Goal: Task Accomplishment & Management: Manage account settings

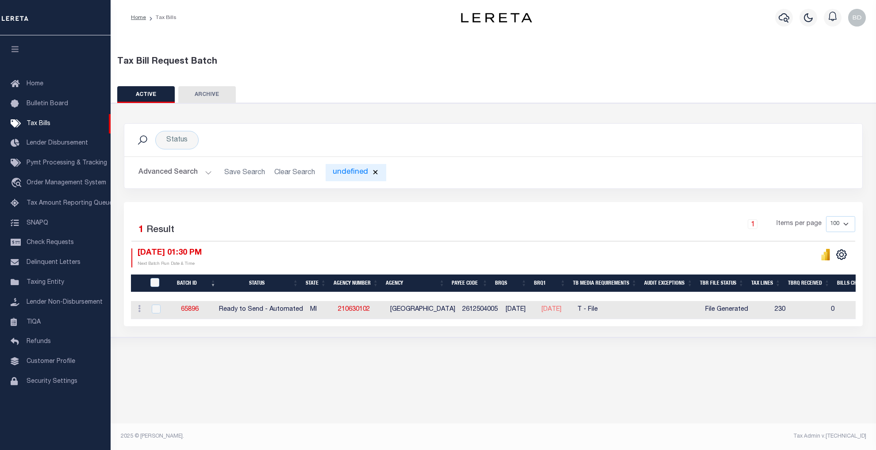
click at [349, 172] on div "undefined" at bounding box center [355, 172] width 61 height 17
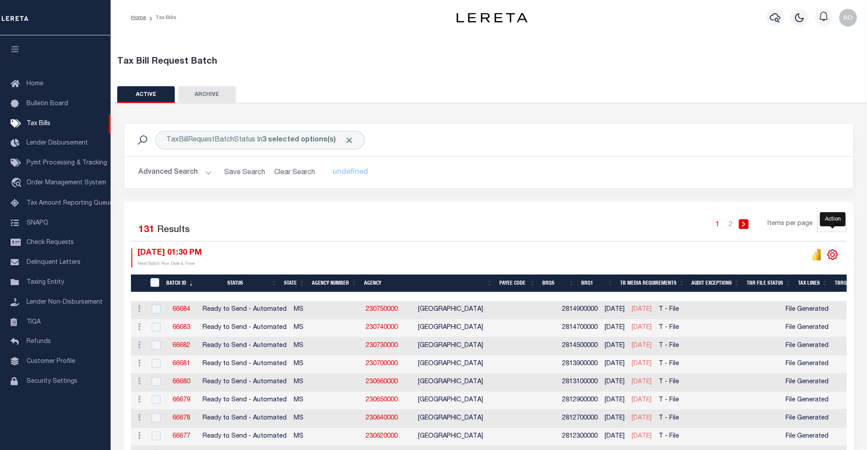
click at [837, 260] on icon "" at bounding box center [831, 254] width 11 height 11
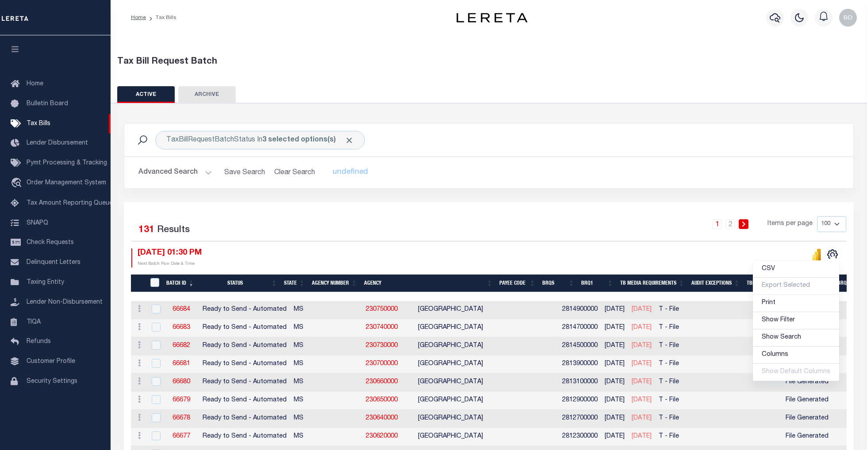
click at [647, 233] on div "1 2 Items per page 100 200 500 1000" at bounding box center [580, 227] width 533 height 23
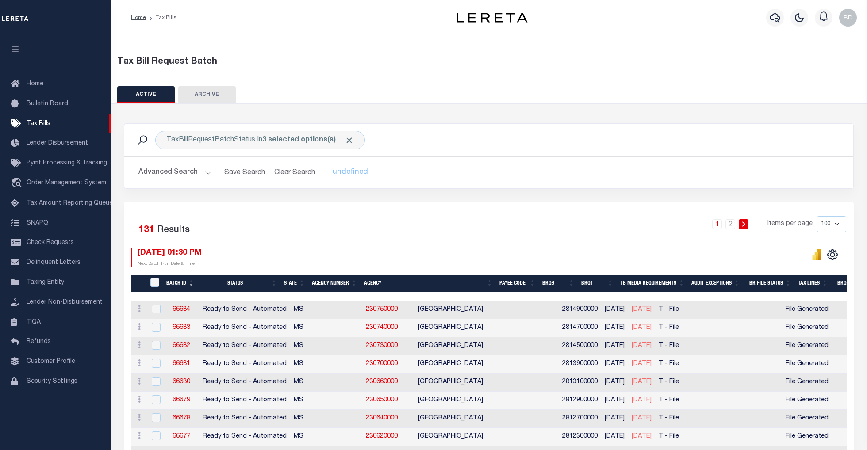
scroll to position [59, 0]
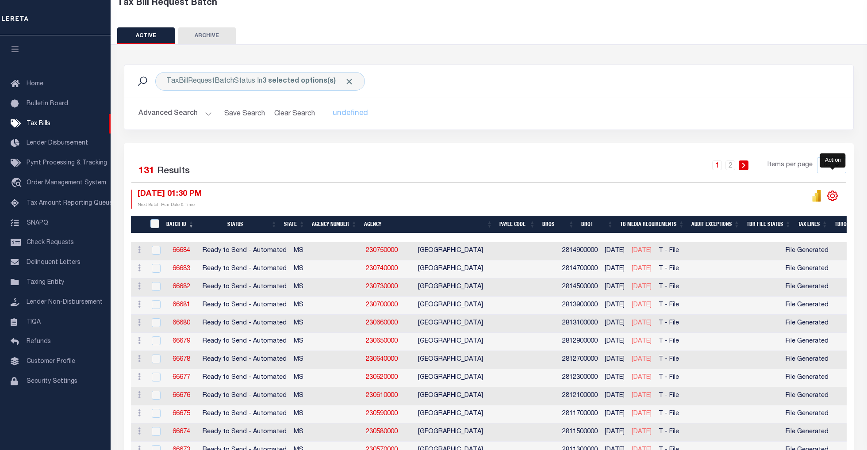
click at [835, 202] on icon "" at bounding box center [831, 195] width 11 height 11
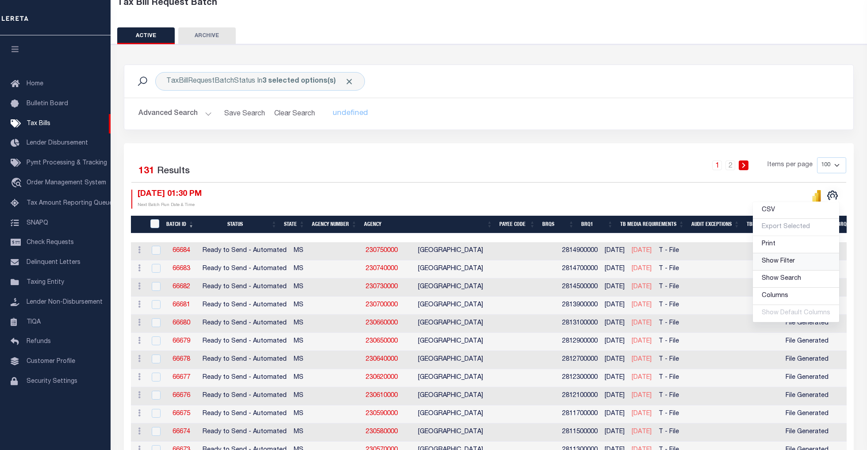
click at [777, 264] on span "Show Filter" at bounding box center [777, 261] width 33 height 6
select select
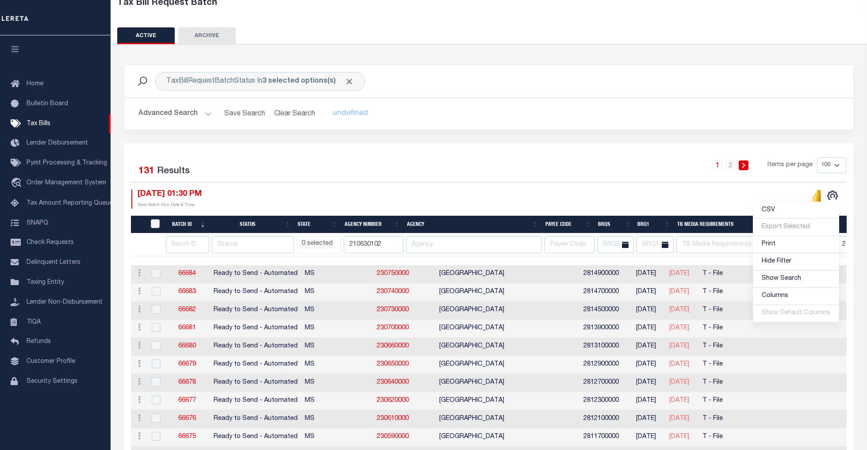
click at [322, 249] on li "0 selected" at bounding box center [316, 244] width 35 height 10
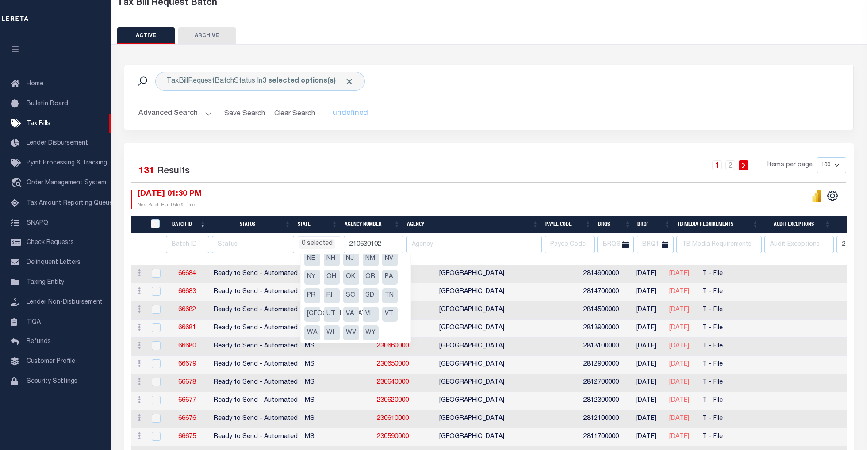
scroll to position [119, 0]
click at [341, 200] on div "10/15/2025 01:30 PM Next Batch Run Date & Time" at bounding box center [309, 199] width 357 height 19
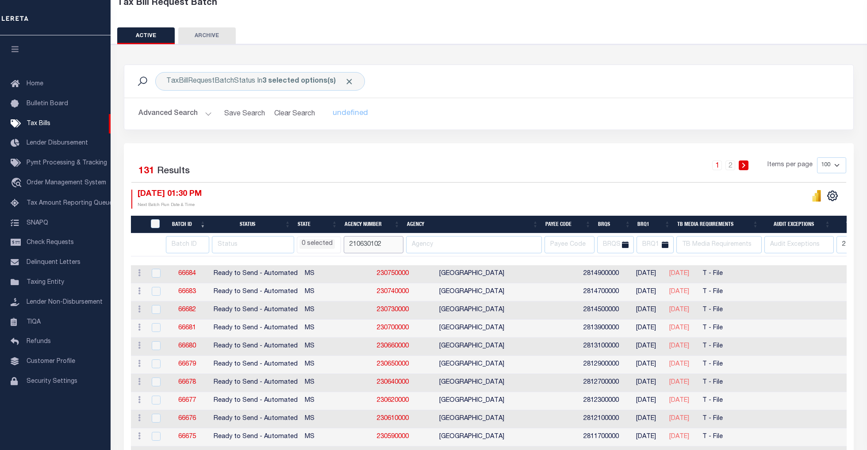
drag, startPoint x: 386, startPoint y: 246, endPoint x: 328, endPoint y: 245, distance: 58.8
select select
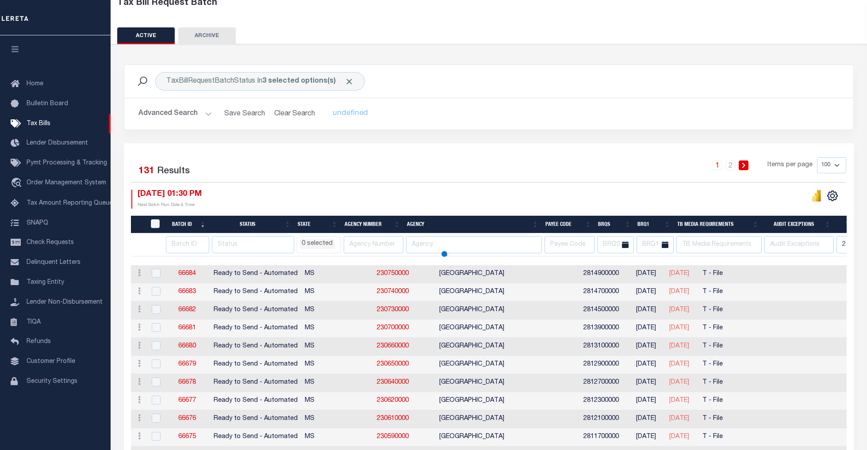
select select
click at [834, 195] on icon "" at bounding box center [832, 196] width 4 height 4
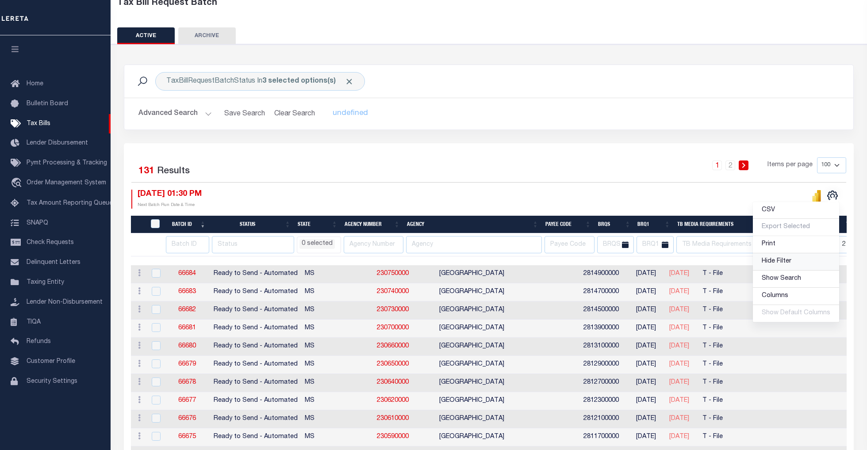
click at [791, 264] on span "Hide Filter" at bounding box center [776, 261] width 30 height 6
select select
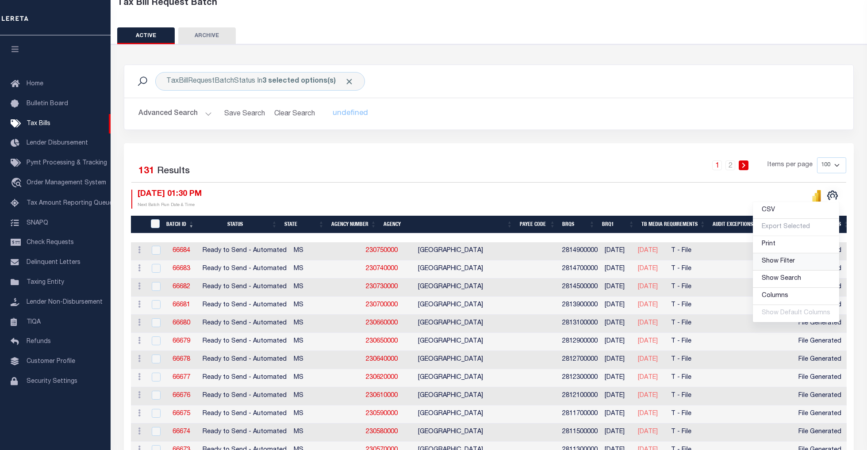
click at [784, 263] on span "Show Filter" at bounding box center [777, 261] width 33 height 6
select select
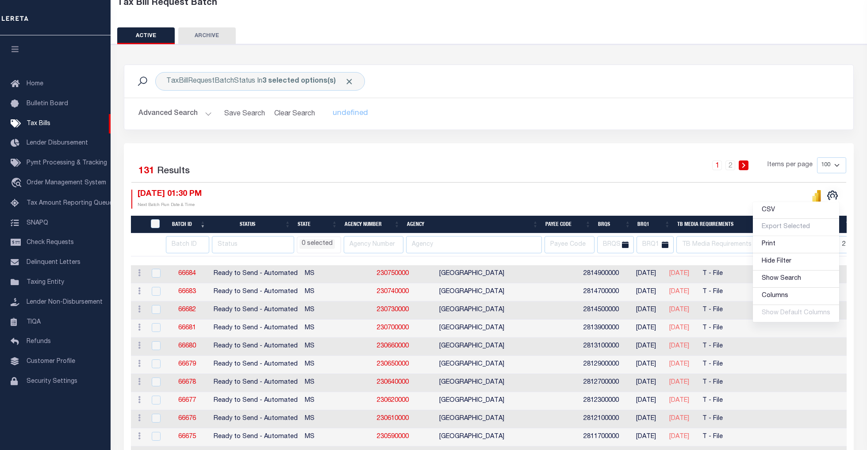
click at [596, 174] on div "1 2 Items per page 100 200 500 1000" at bounding box center [580, 168] width 533 height 23
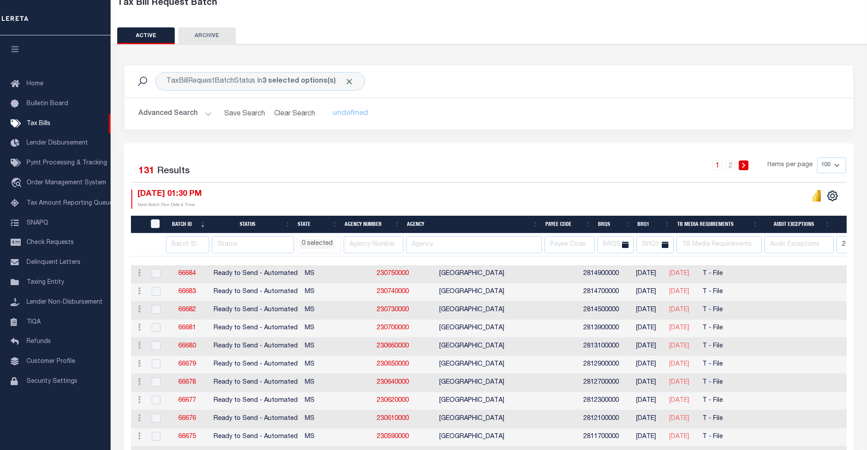
click at [334, 245] on li "0 selected" at bounding box center [316, 244] width 35 height 10
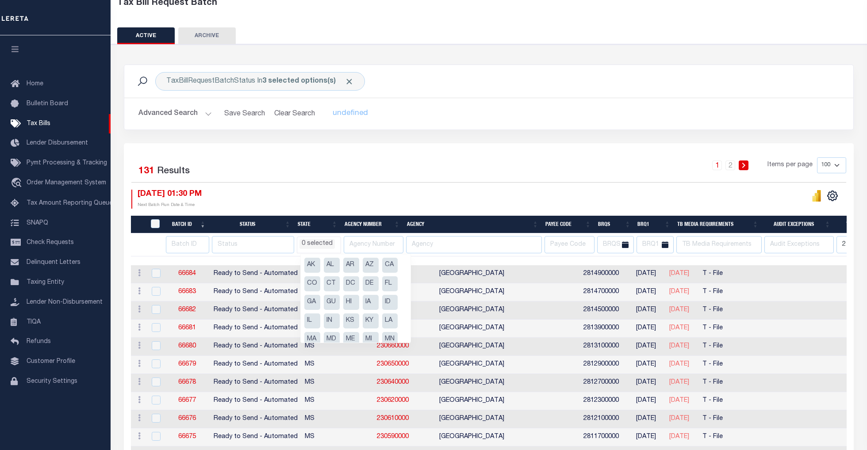
scroll to position [118, 0]
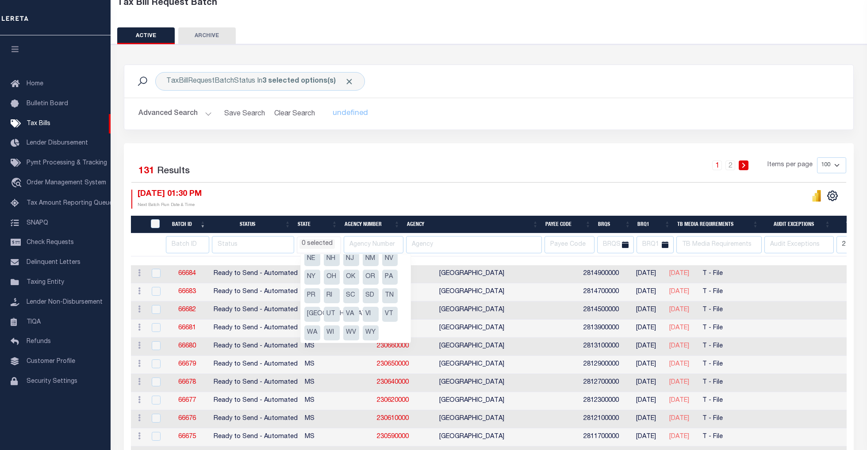
click at [309, 314] on li "[GEOGRAPHIC_DATA]" at bounding box center [312, 314] width 16 height 15
select select "[GEOGRAPHIC_DATA]"
select select
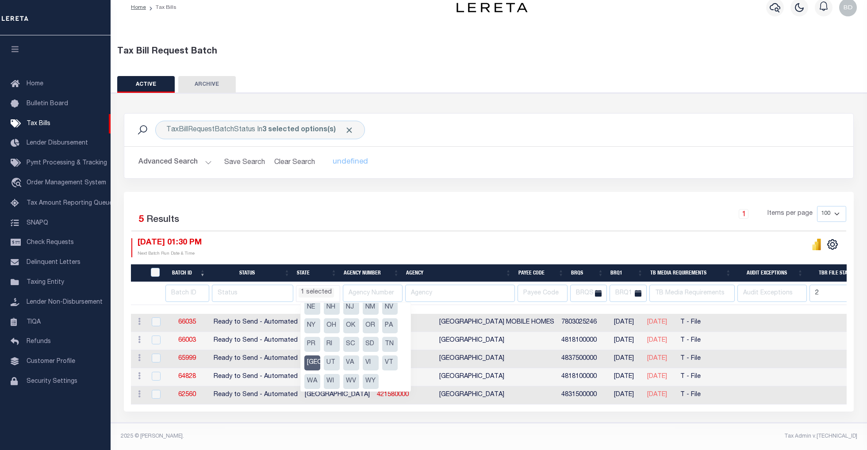
scroll to position [17, 0]
click at [463, 213] on div "1 Items per page 100 200 500 1000" at bounding box center [580, 217] width 533 height 23
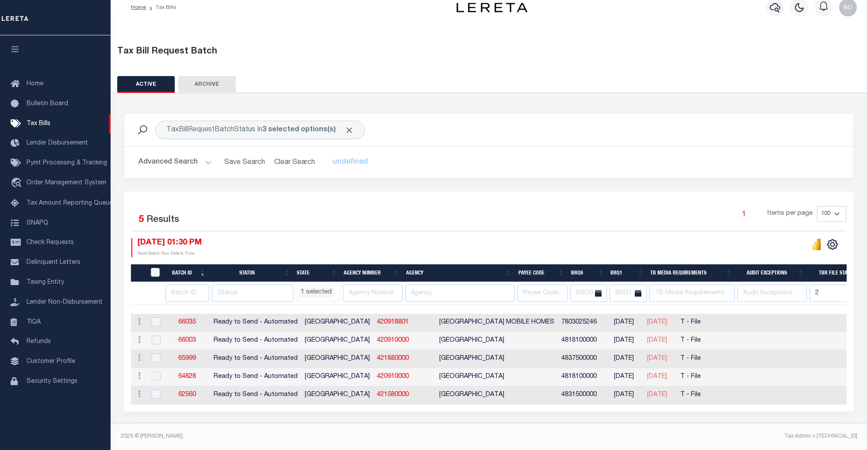
click at [840, 209] on select "100 200 500 1000" at bounding box center [831, 214] width 29 height 16
click at [791, 180] on div "TaxBillRequestBatchStatus In 3 selected options(s) Search Advanced Search Save …" at bounding box center [488, 152] width 743 height 79
click at [839, 210] on select "100 200 500 1000" at bounding box center [831, 214] width 29 height 16
click at [828, 177] on div "TaxBillRequestBatchStatus In 3 selected options(s) Search Advanced Search Save …" at bounding box center [488, 152] width 743 height 79
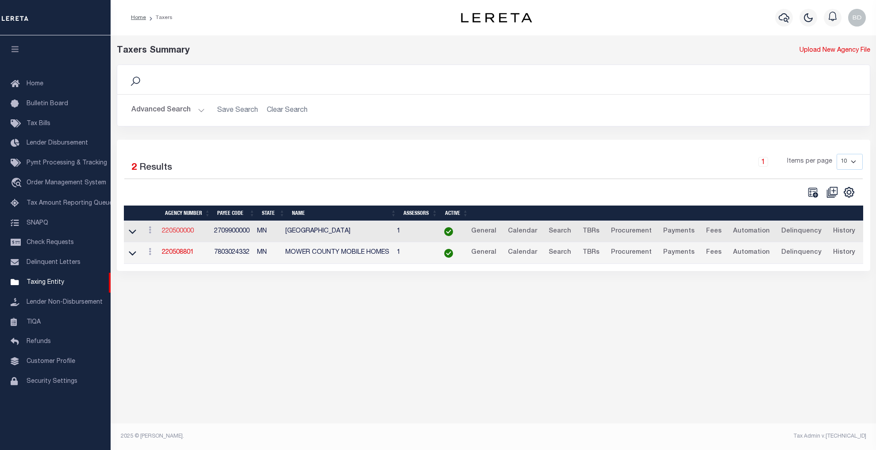
click at [172, 233] on link "220500000" at bounding box center [178, 231] width 32 height 6
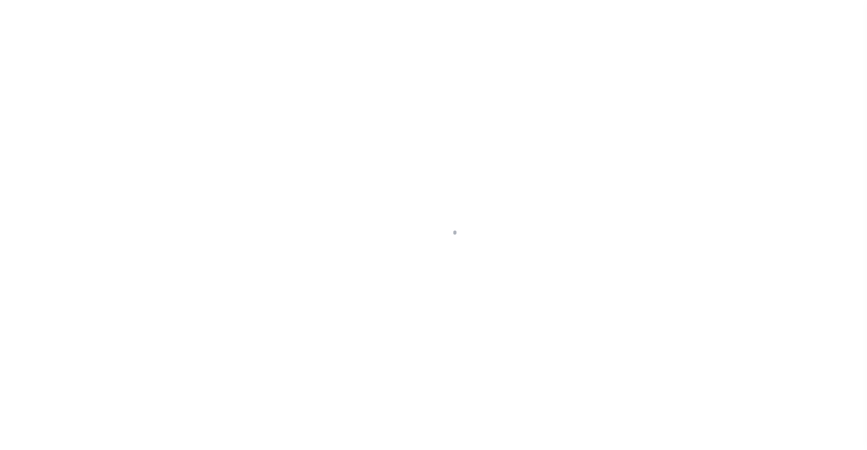
select select
checkbox input "false"
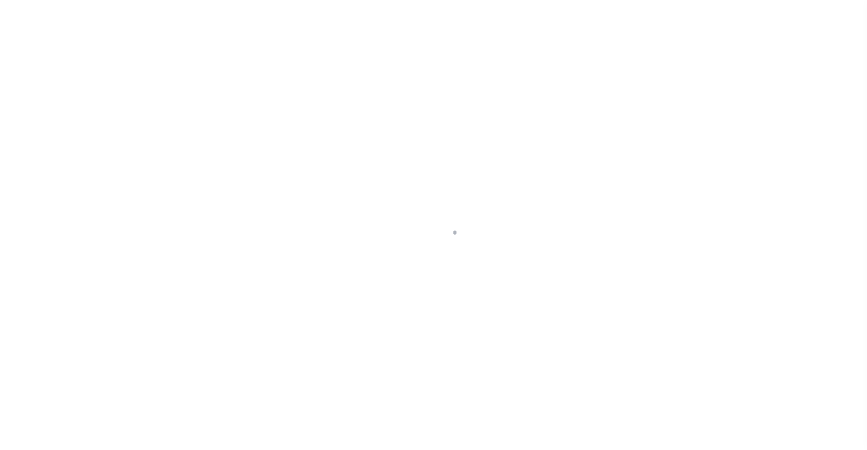
checkbox input "false"
type input "2709900000"
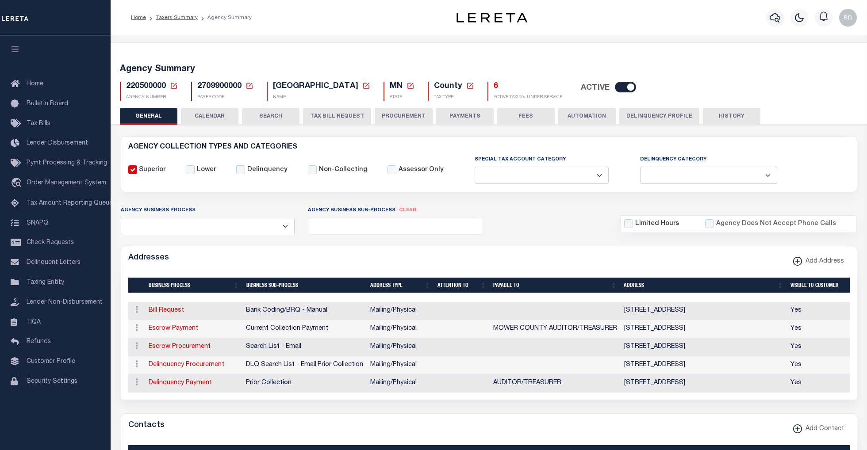
click at [175, 85] on icon at bounding box center [174, 86] width 8 height 8
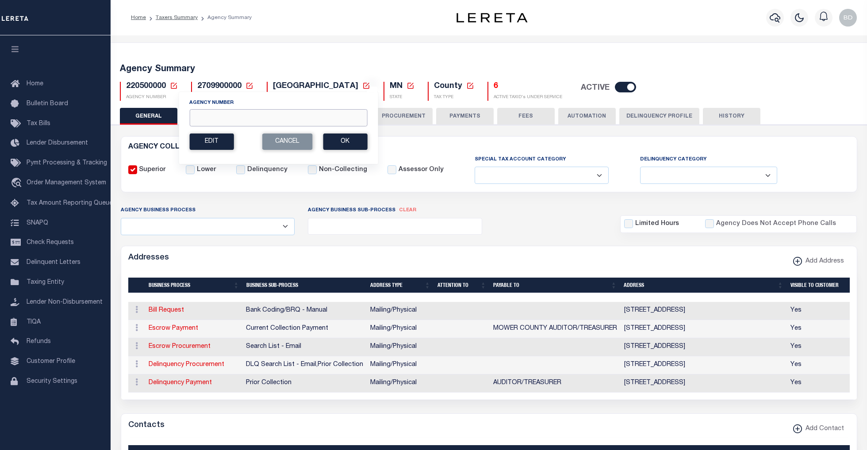
click at [230, 122] on input "Agency Number" at bounding box center [278, 117] width 178 height 17
type input "310430101"
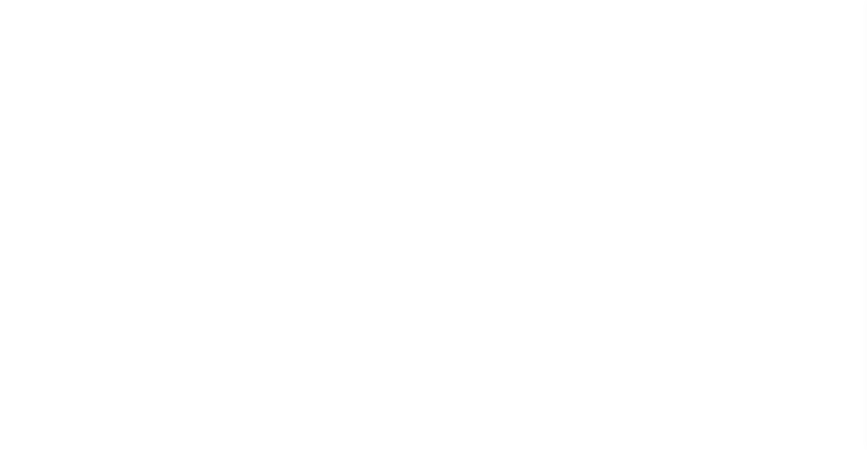
select select
checkbox input "false"
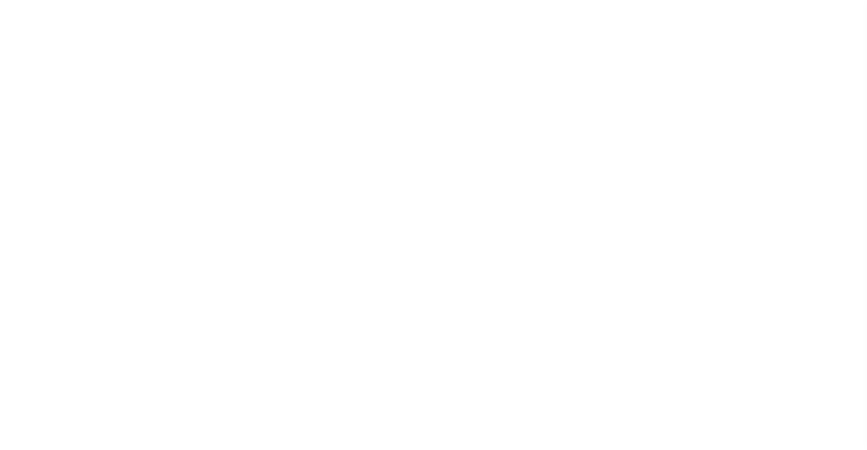
checkbox input "false"
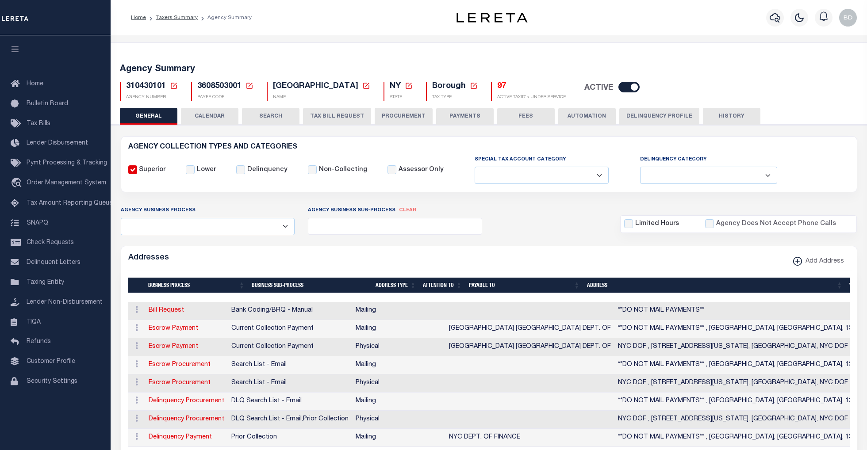
click at [171, 84] on icon at bounding box center [174, 86] width 6 height 6
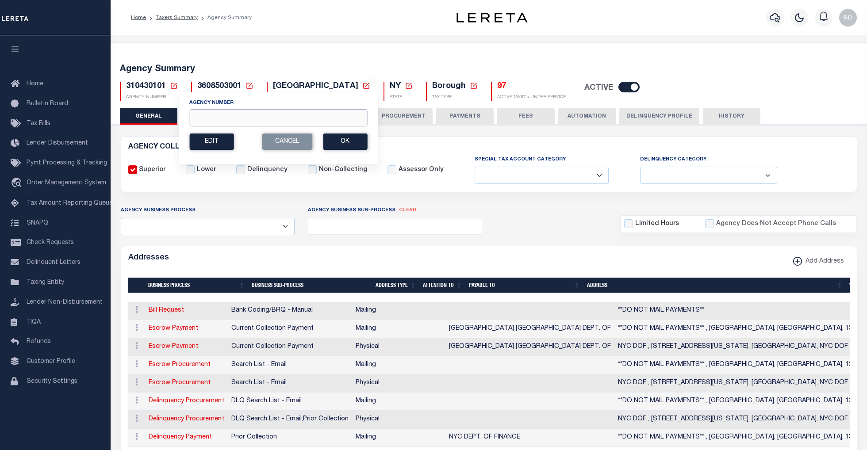
click at [222, 117] on input "Agency Number" at bounding box center [278, 117] width 178 height 17
type input "310410101"
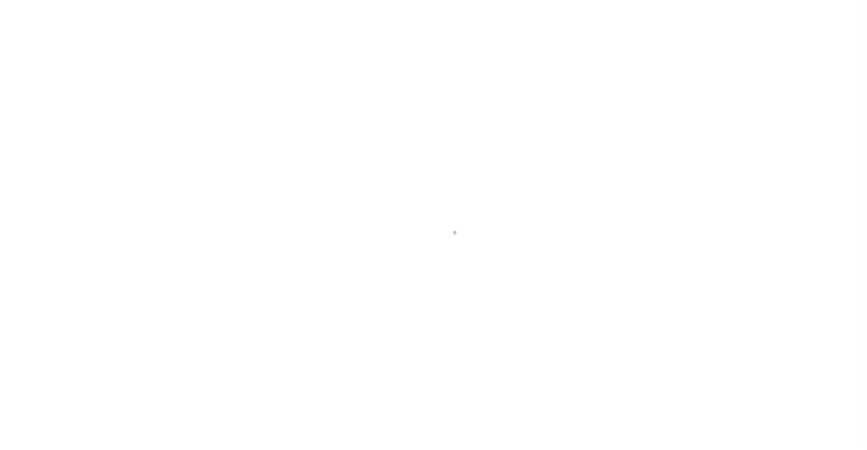
select select
checkbox input "false"
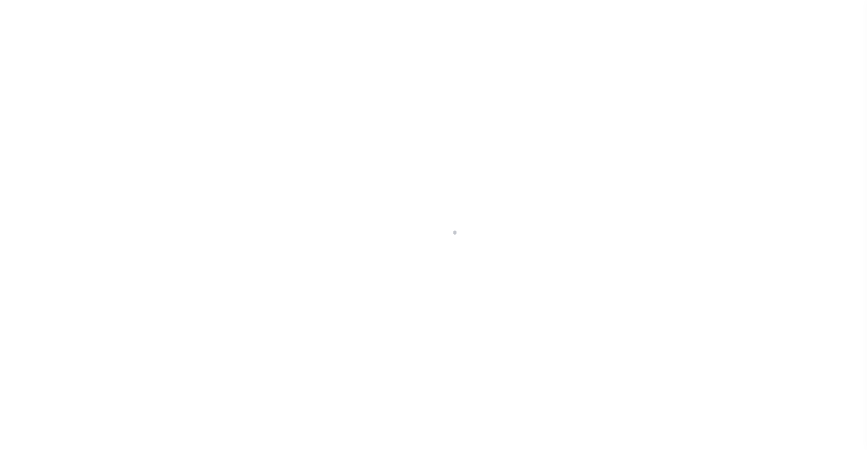
checkbox input "false"
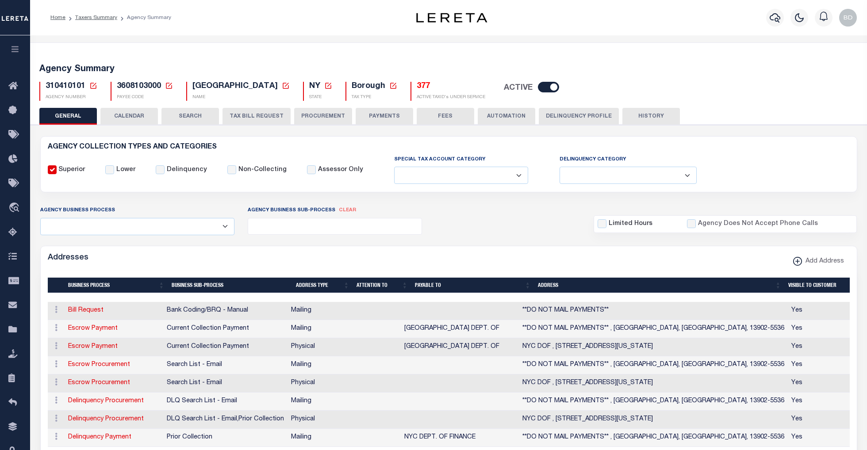
click at [248, 117] on button "TAX BILL REQUEST" at bounding box center [256, 116] width 68 height 17
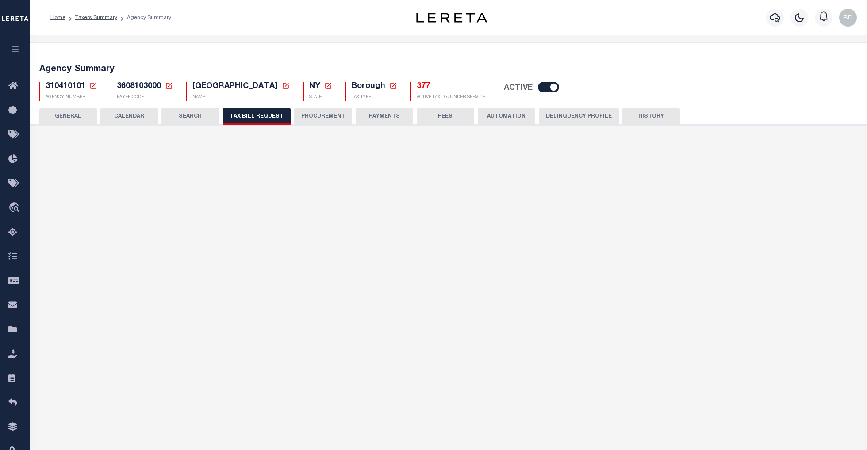
select select "22"
select select "false"
select select "15"
select select "1"
select select
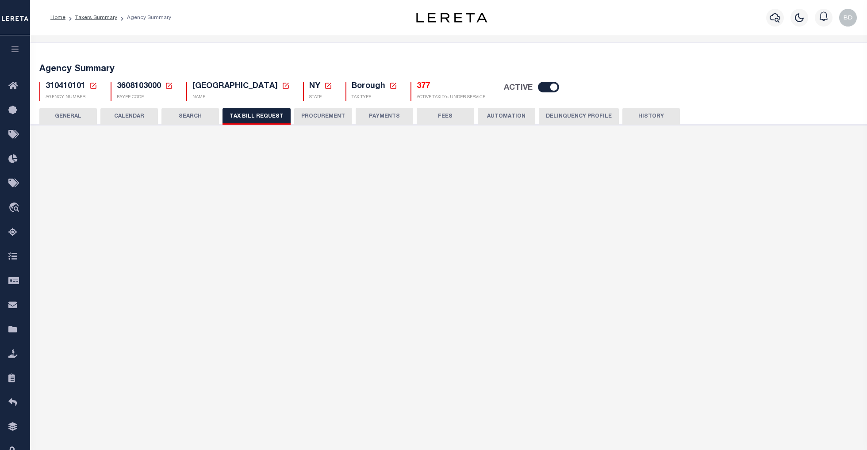
select select "2"
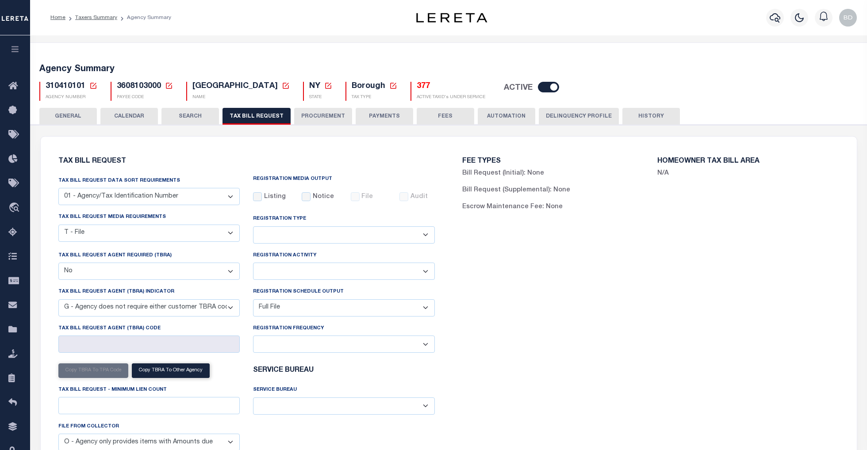
click at [128, 117] on button "CALENDAR" at bounding box center [128, 116] width 57 height 17
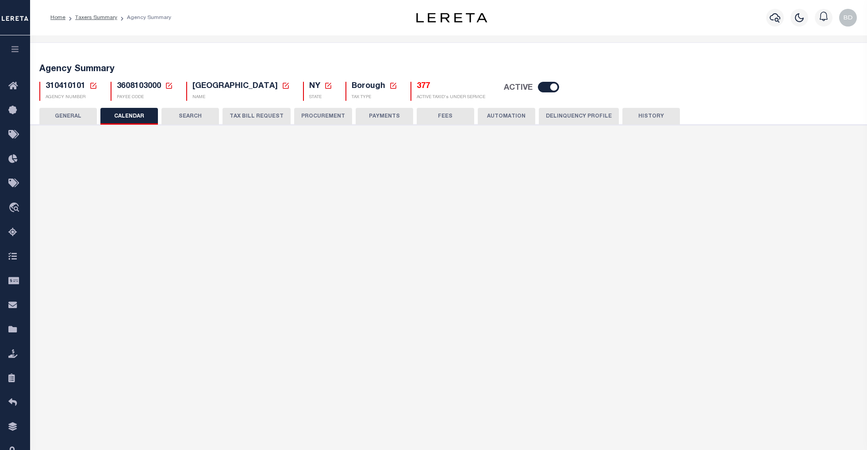
checkbox input "false"
type input "2"
